Goal: Information Seeking & Learning: Learn about a topic

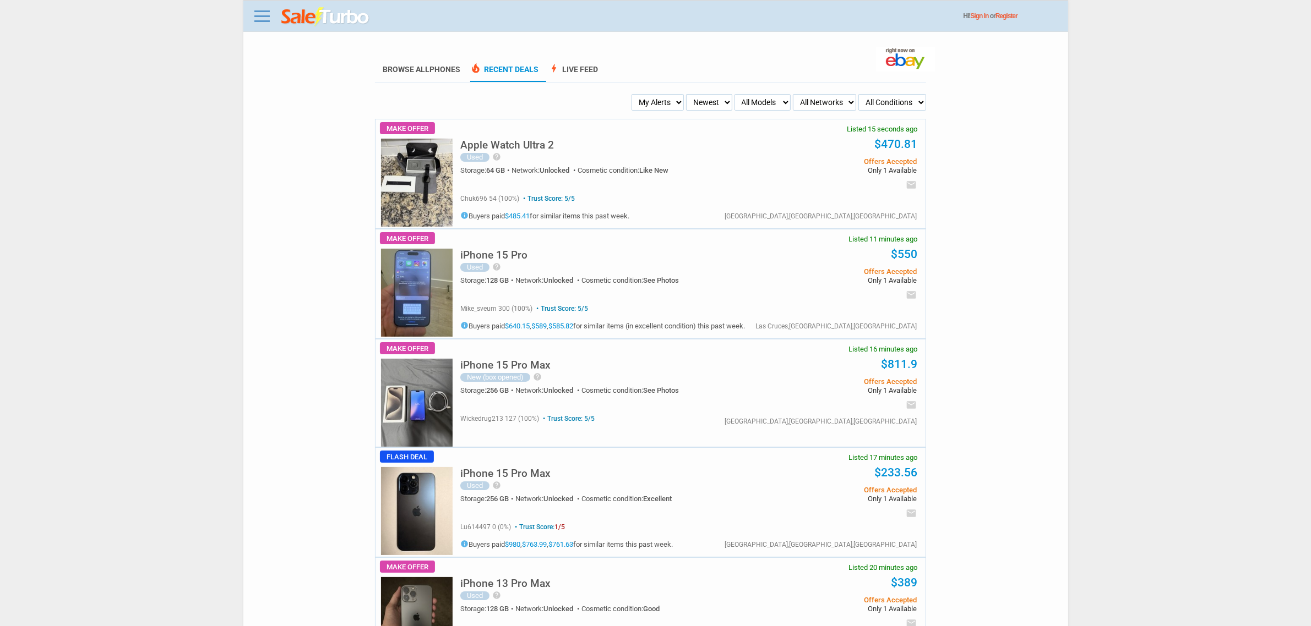
drag, startPoint x: 683, startPoint y: 103, endPoint x: 667, endPoint y: 110, distance: 17.0
click at [683, 103] on select "My Alerts All Deals BIN Only w/ Offers Only" at bounding box center [657, 102] width 52 height 17
select select "flash_bin"
click at [635, 94] on select "My Alerts All Deals BIN Only w/ Offers Only" at bounding box center [657, 102] width 52 height 17
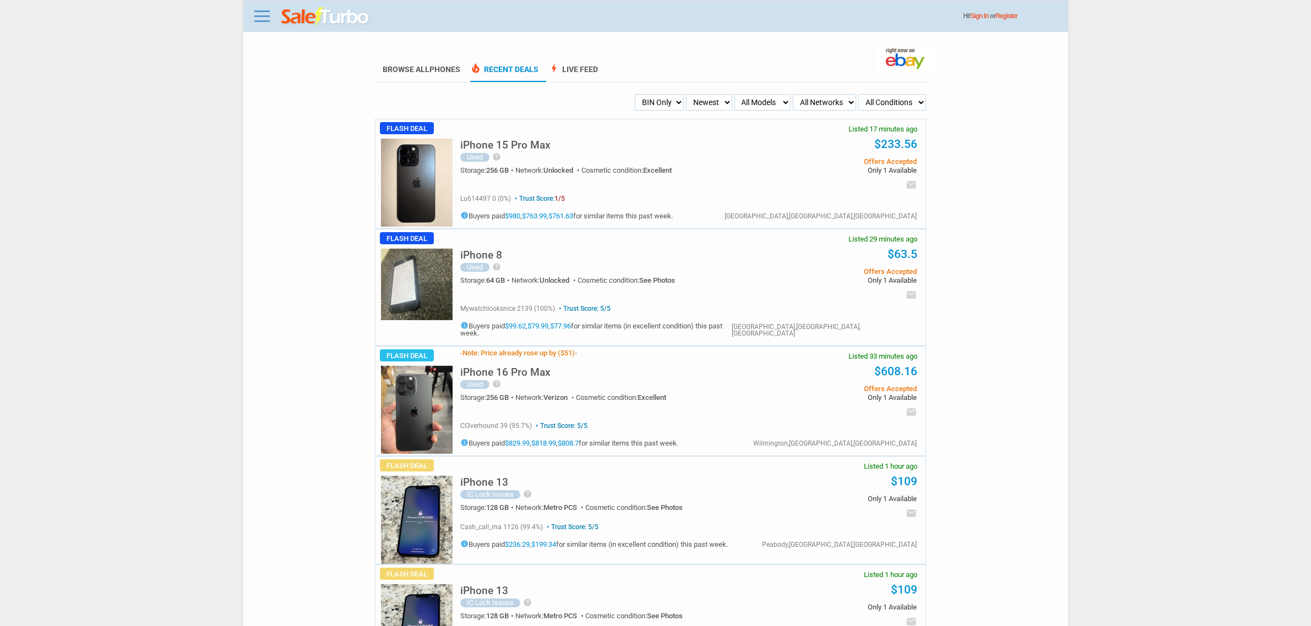
drag, startPoint x: 537, startPoint y: 133, endPoint x: 532, endPoint y: 138, distance: 7.0
click at [532, 138] on div "iPhone 15 Pro Max Used help Slightly used iPhone 15 Pro Max, full functioning u…" at bounding box center [605, 159] width 290 height 57
click at [530, 140] on h5 "iPhone 15 Pro Max" at bounding box center [505, 145] width 90 height 10
